Goal: Find contact information: Find contact information

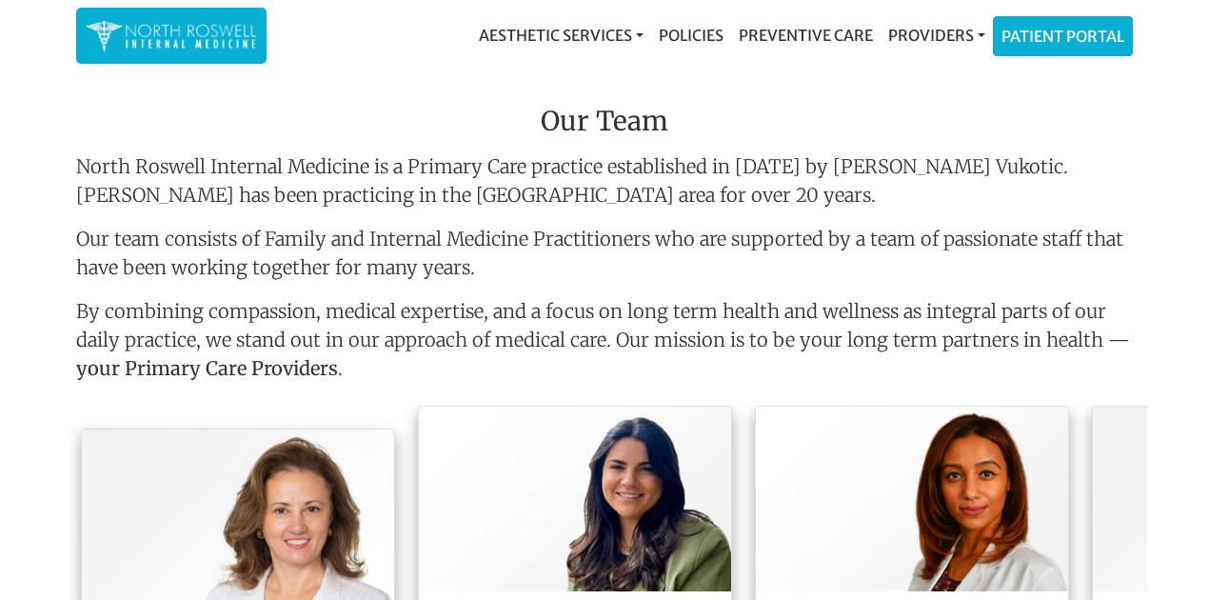
drag, startPoint x: 1692, startPoint y: 6, endPoint x: 790, endPoint y: 202, distance: 922.7
click at [790, 202] on p "North Roswell Internal Medicine is a Primary Care practice established in [DATE…" at bounding box center [604, 180] width 1057 height 57
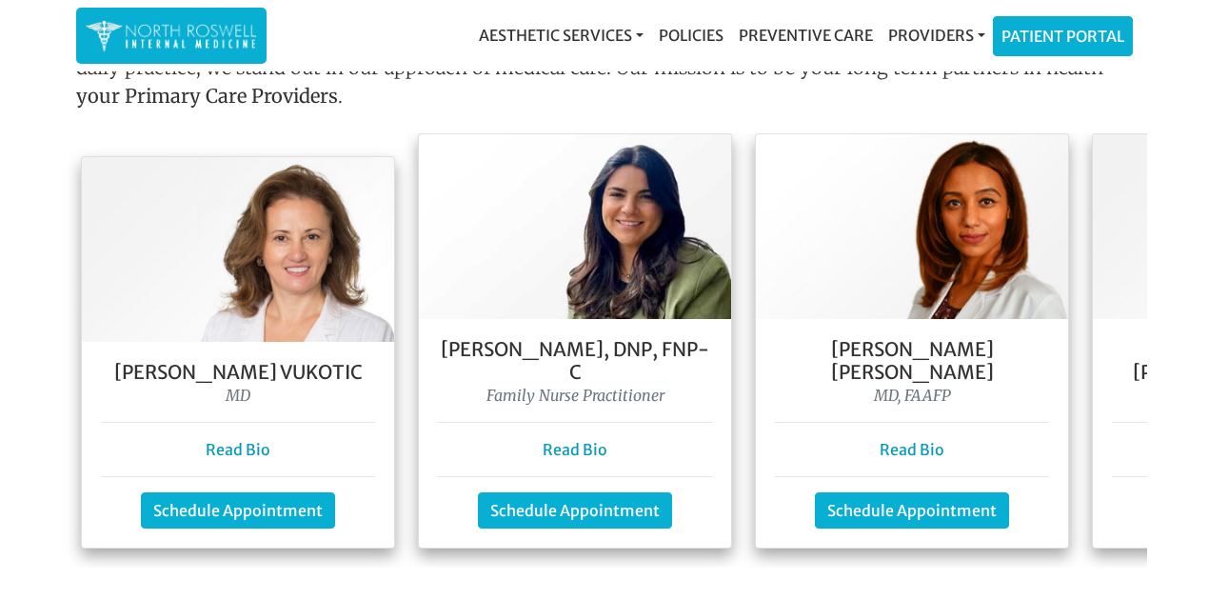
scroll to position [1681, 0]
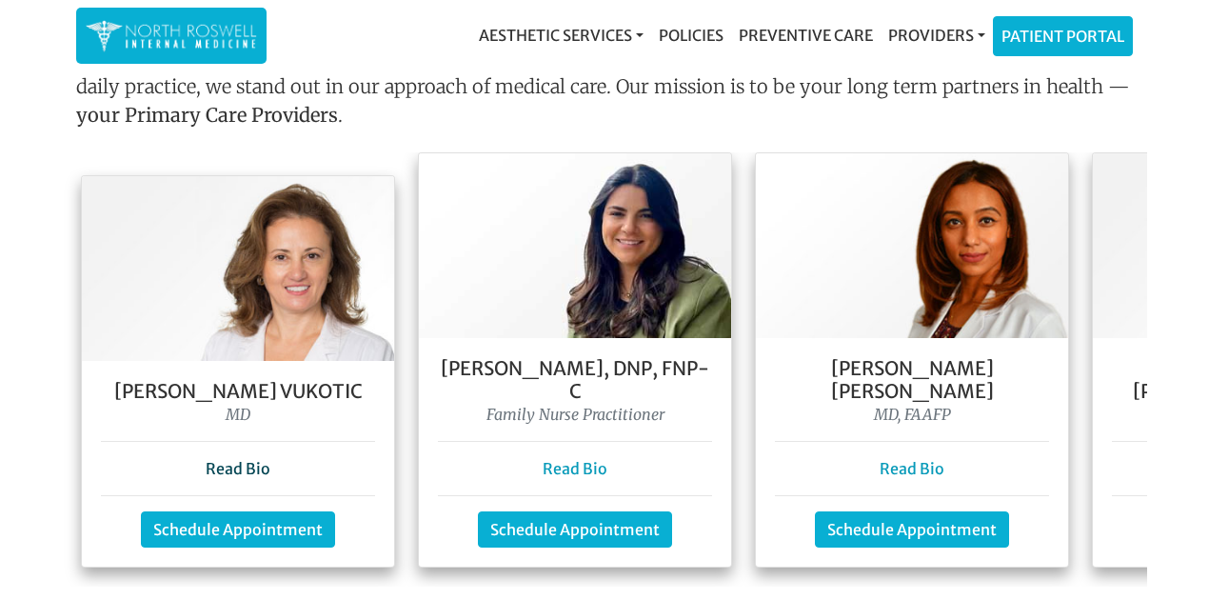
click at [248, 459] on link "Read Bio" at bounding box center [238, 468] width 65 height 19
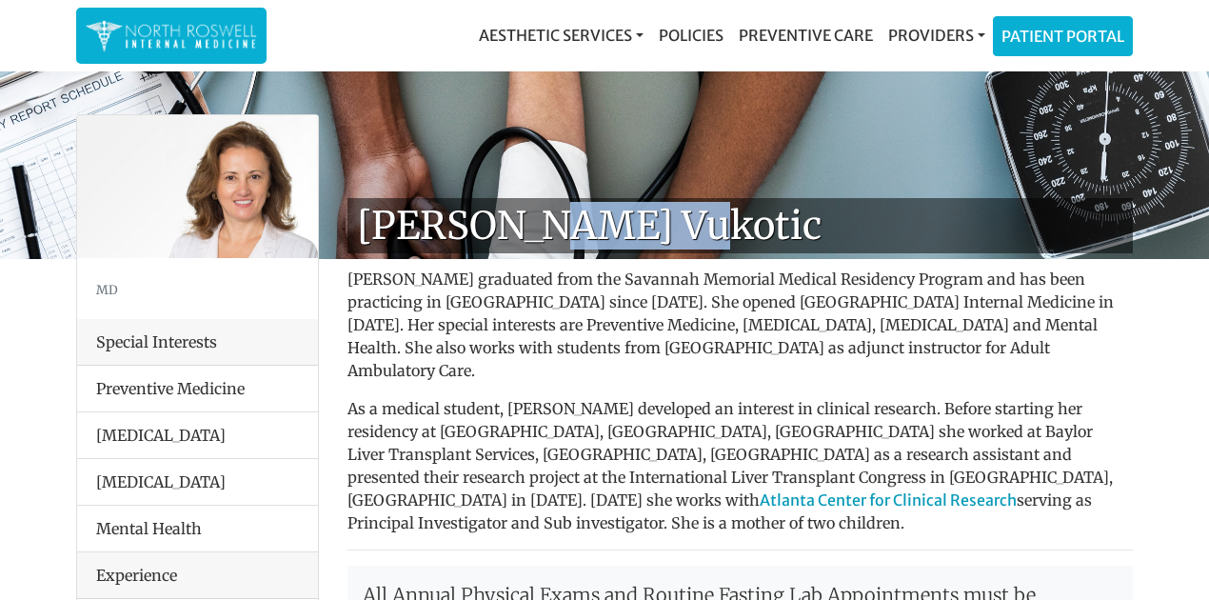
drag, startPoint x: 527, startPoint y: 219, endPoint x: 659, endPoint y: 234, distance: 132.3
click at [659, 234] on h1 "[PERSON_NAME] Vukotic" at bounding box center [740, 225] width 785 height 55
copy h1 "Vukotic"
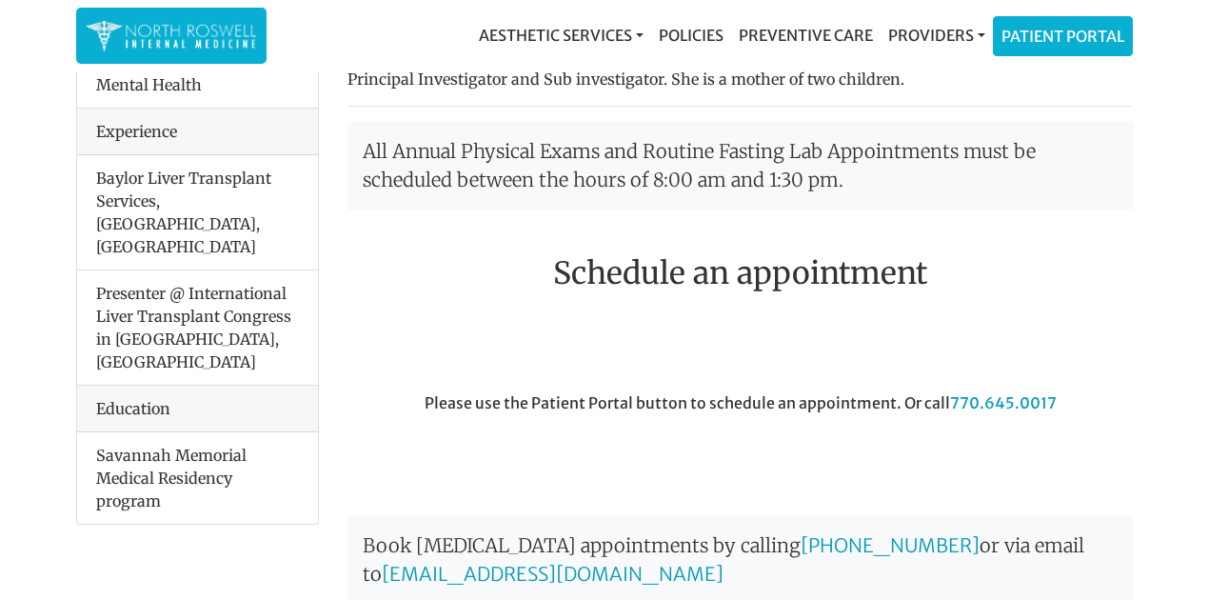
scroll to position [444, 0]
drag, startPoint x: 1060, startPoint y: 354, endPoint x: 946, endPoint y: 354, distance: 113.3
click at [946, 391] on div "Please use the Patient Portal button to schedule an appointment. Or call [PHONE…" at bounding box center [740, 444] width 814 height 107
copy link "770.645.0017"
click at [923, 406] on div "Please use the Patient Portal button to schedule an appointment. Or call [PHONE…" at bounding box center [740, 444] width 814 height 107
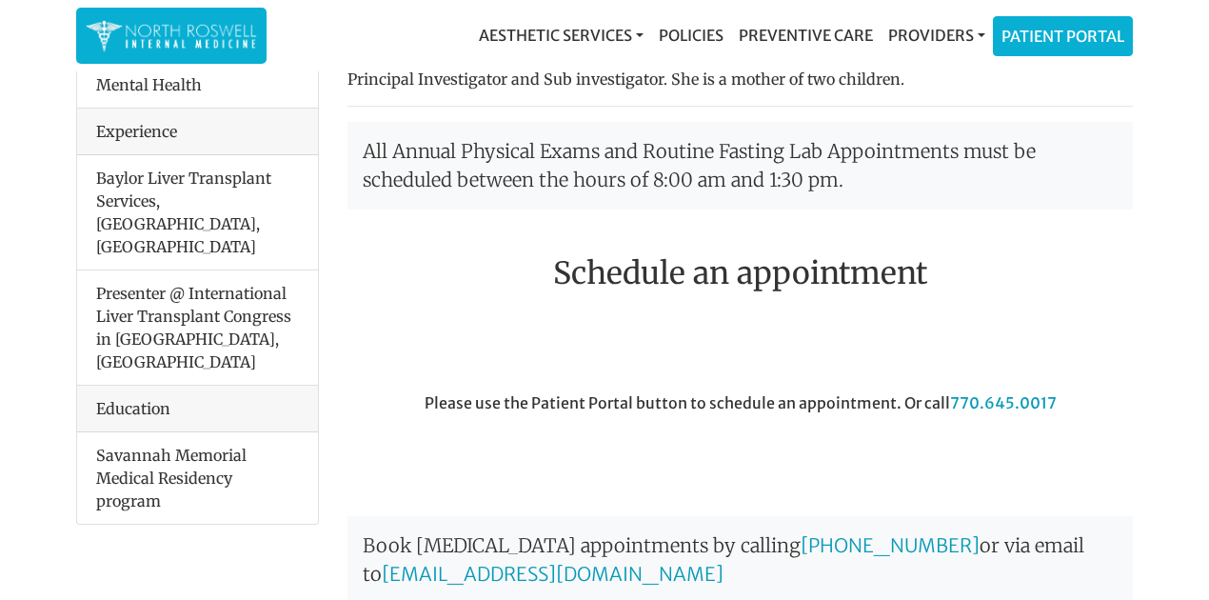
click at [917, 442] on div "Please use the Patient Portal button to schedule an appointment. Or call [PHONE…" at bounding box center [740, 444] width 814 height 107
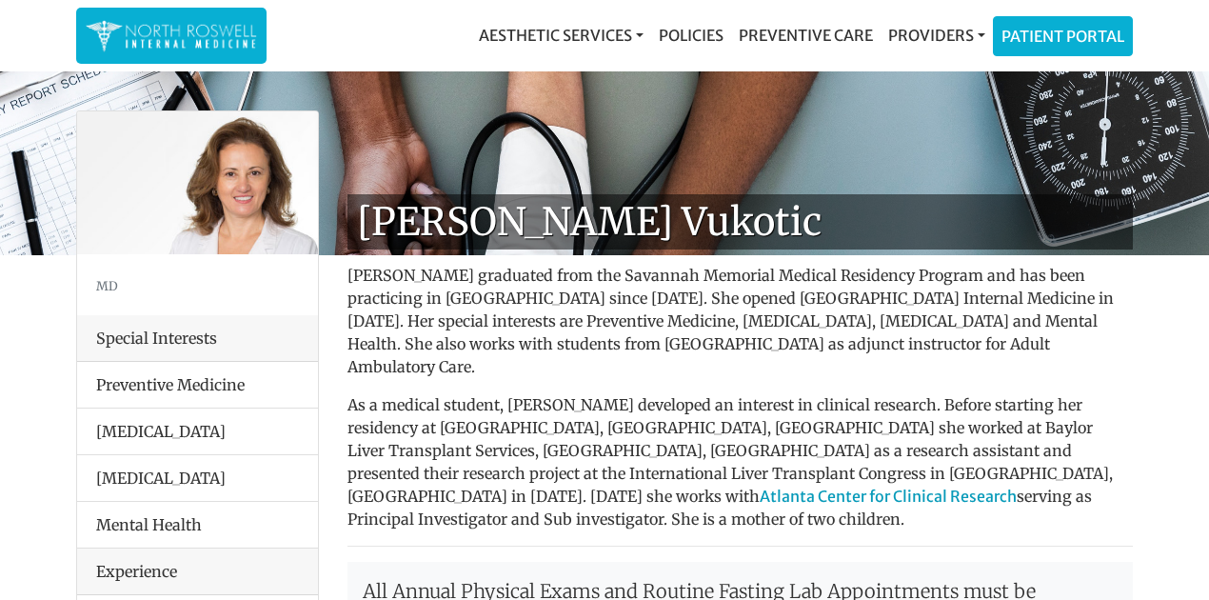
scroll to position [0, 0]
